Goal: Share content: Share content

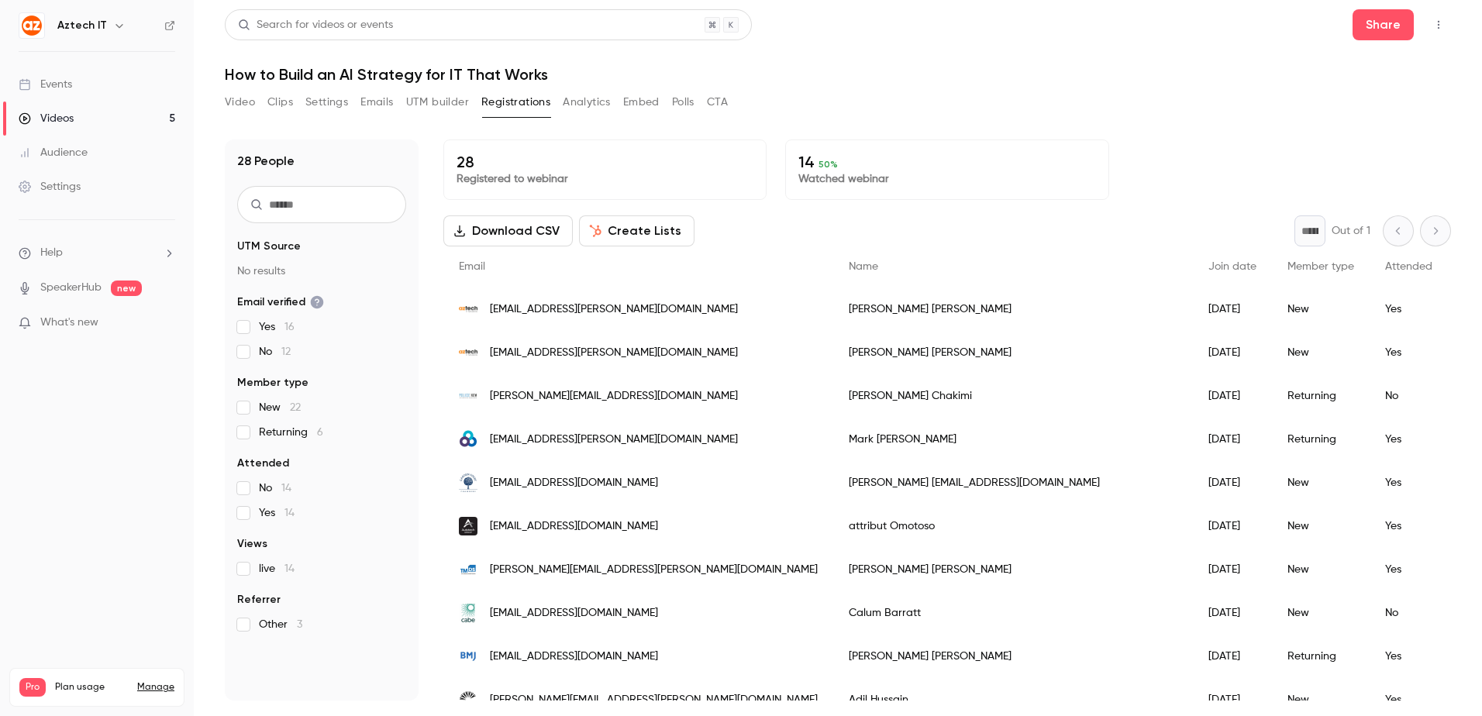
click at [105, 88] on link "Events" at bounding box center [97, 84] width 194 height 34
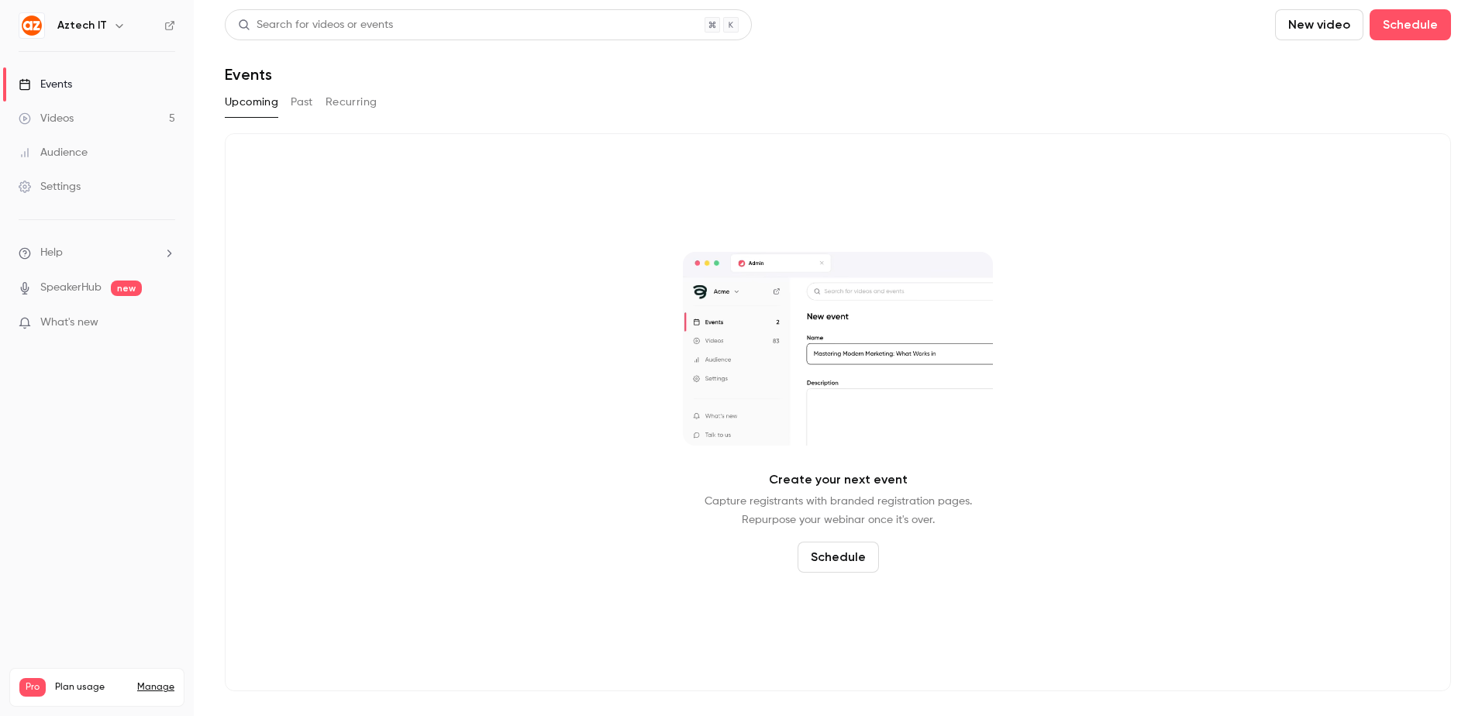
click at [101, 126] on link "Videos 5" at bounding box center [97, 119] width 194 height 34
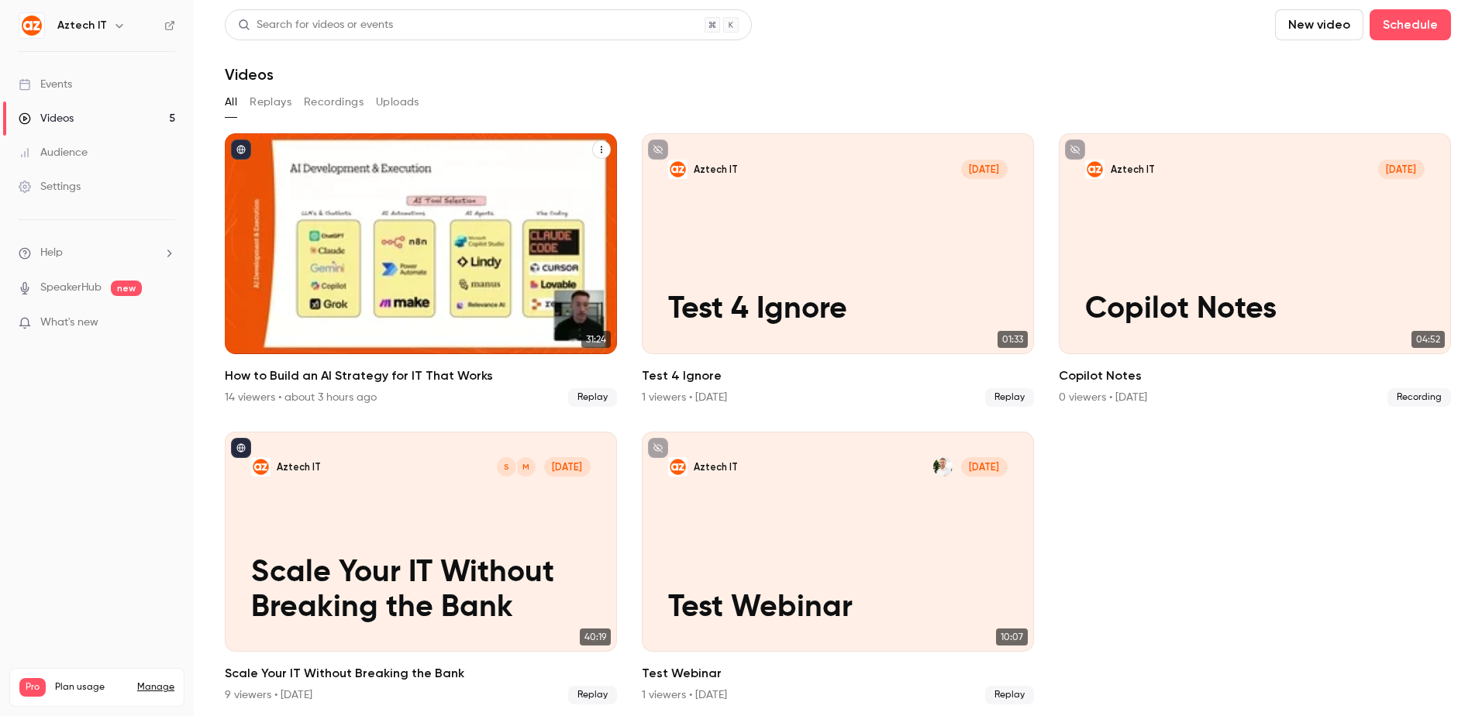
click at [601, 147] on icon "How to Build an AI Strategy for IT That Works" at bounding box center [602, 150] width 2 height 7
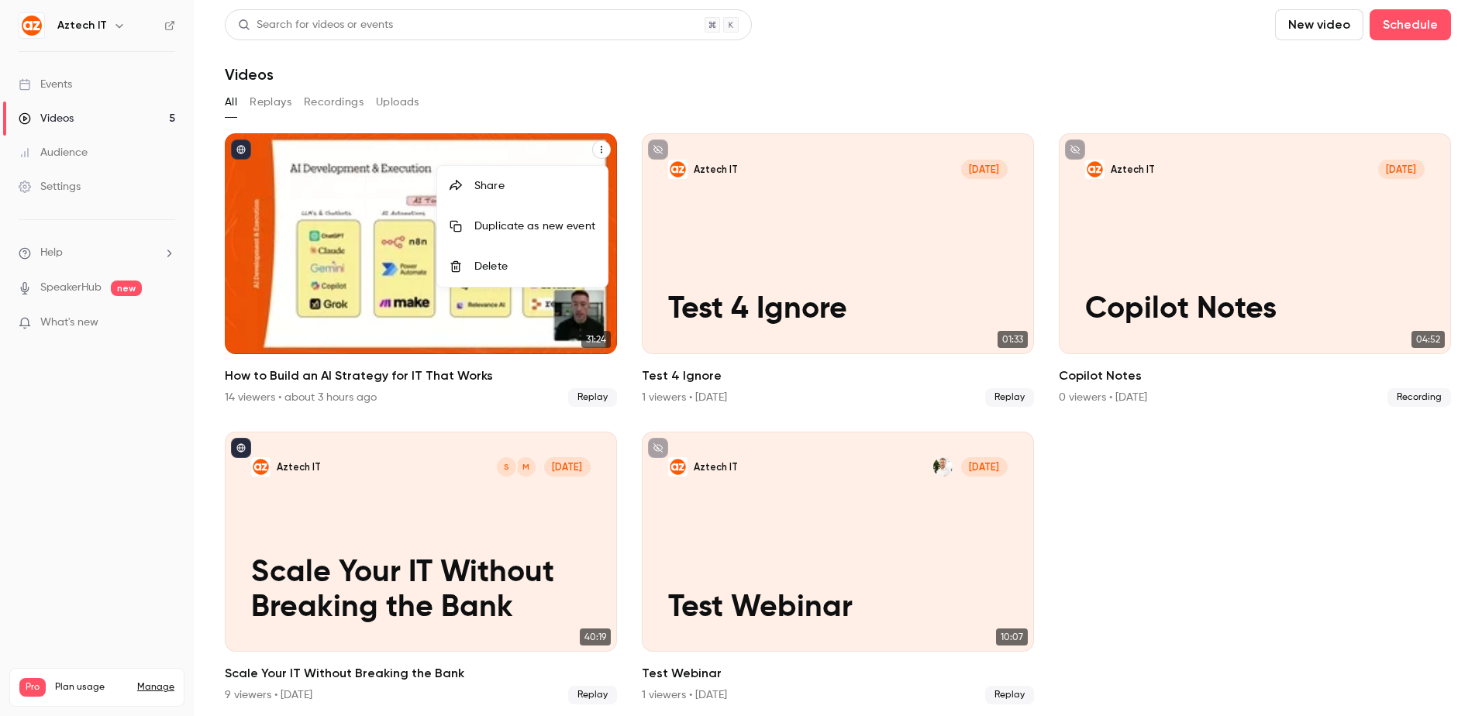
click at [555, 178] on li "Share" at bounding box center [522, 186] width 171 height 40
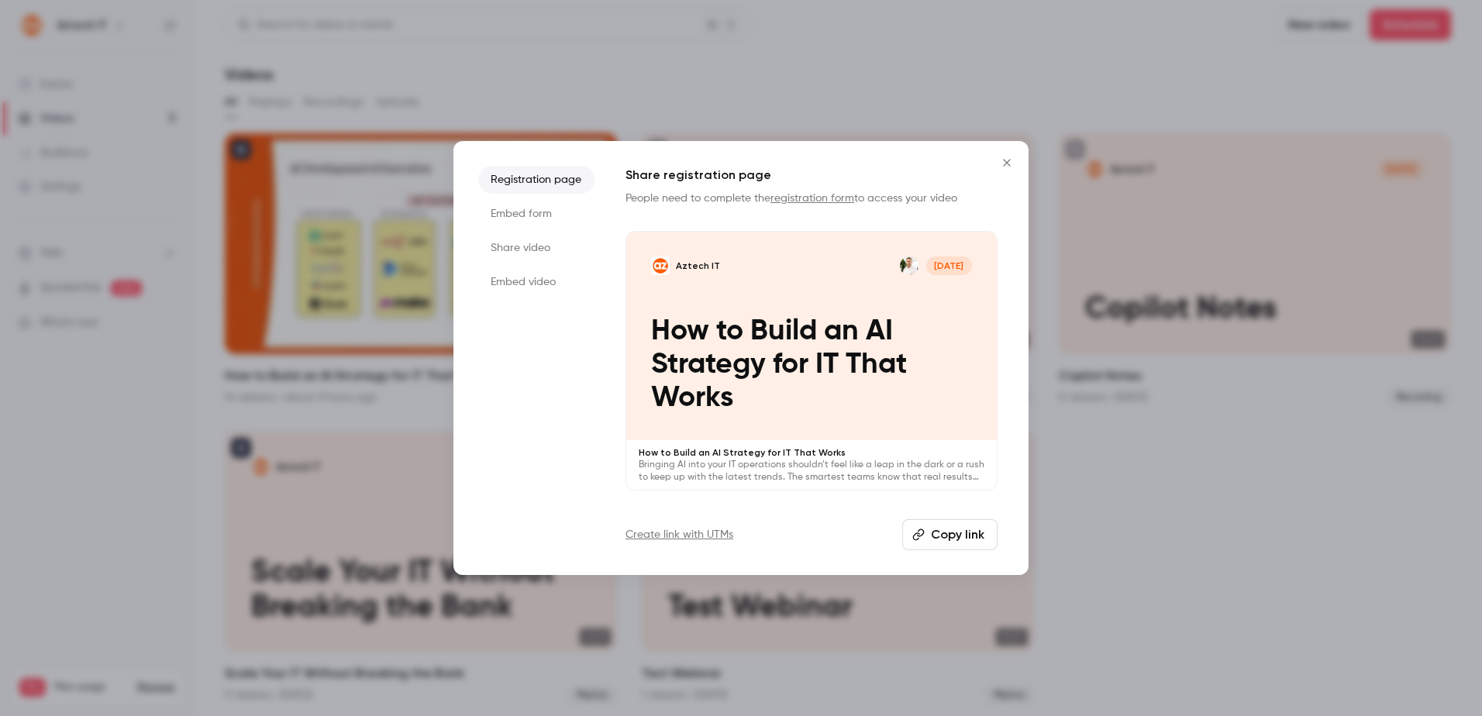
click at [519, 248] on li "Share video" at bounding box center [536, 248] width 116 height 28
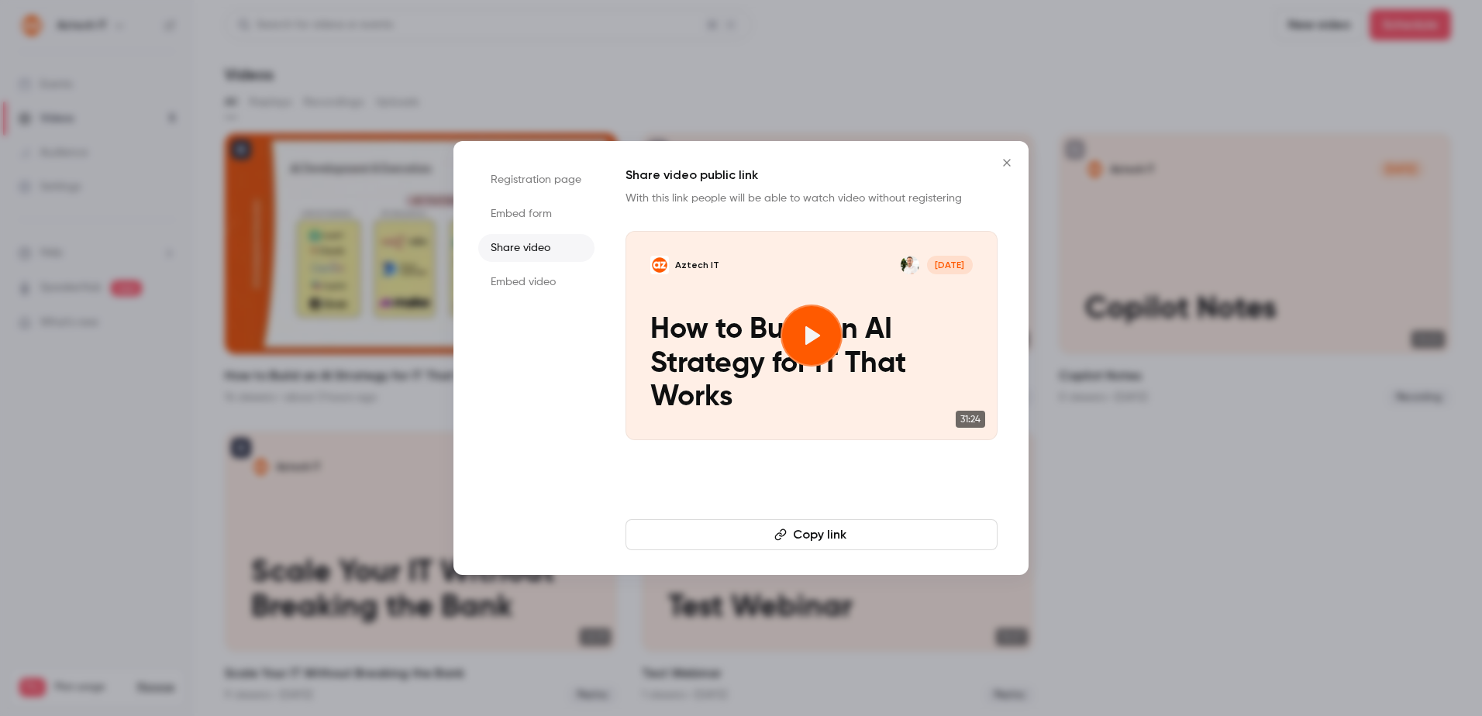
click at [803, 529] on button "Copy link" at bounding box center [812, 534] width 372 height 31
